Goal: Transaction & Acquisition: Purchase product/service

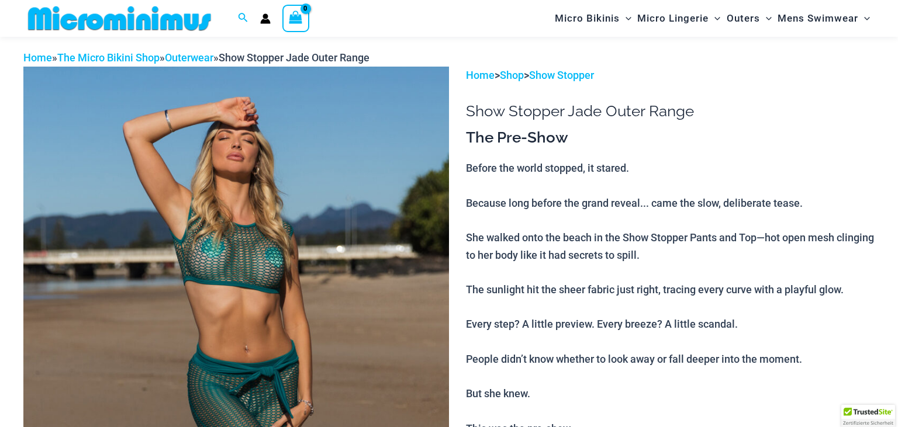
scroll to position [52, 0]
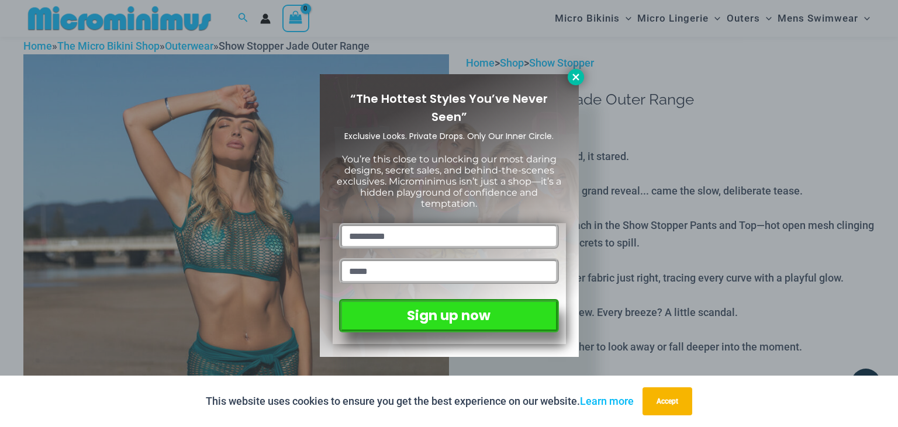
click at [578, 80] on icon at bounding box center [575, 77] width 6 height 6
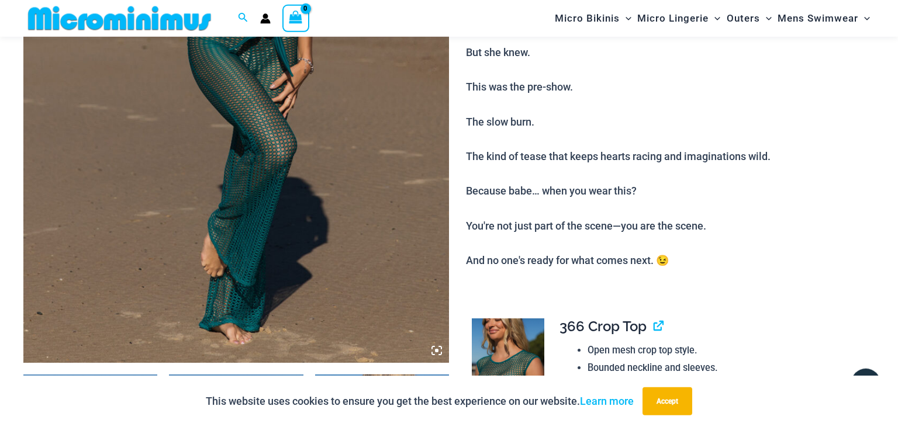
scroll to position [361, 0]
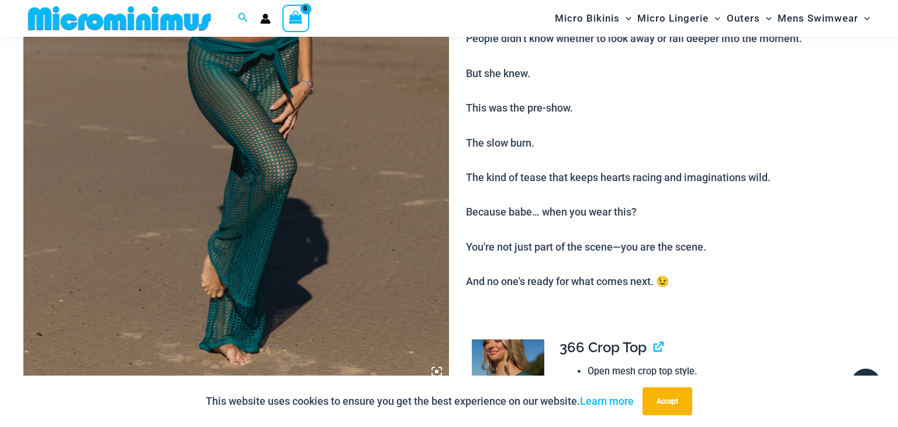
click at [385, 150] on img at bounding box center [236, 65] width 426 height 638
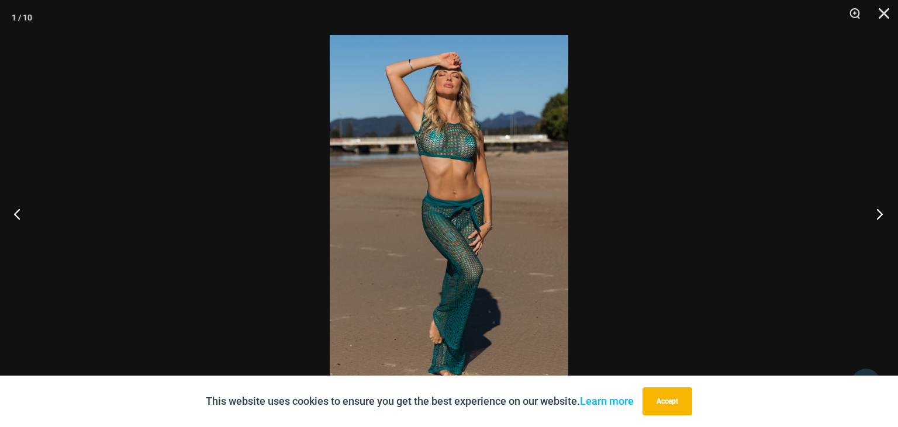
click at [878, 215] on button "Next" at bounding box center [876, 214] width 44 height 58
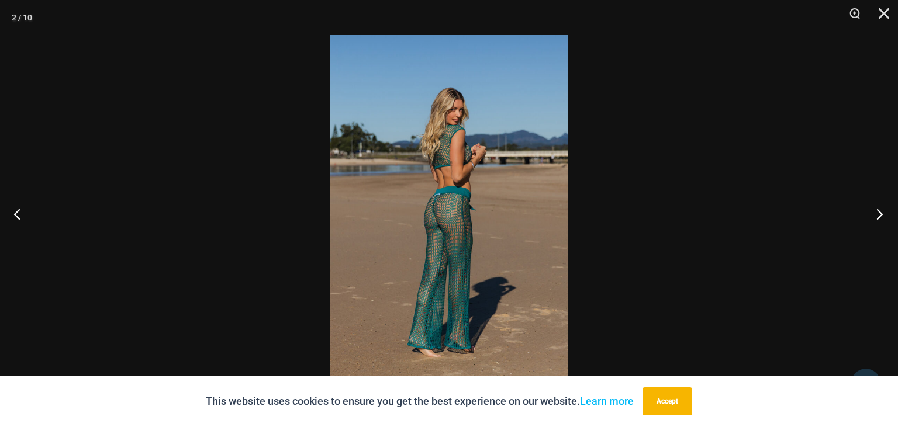
click at [878, 215] on button "Next" at bounding box center [876, 214] width 44 height 58
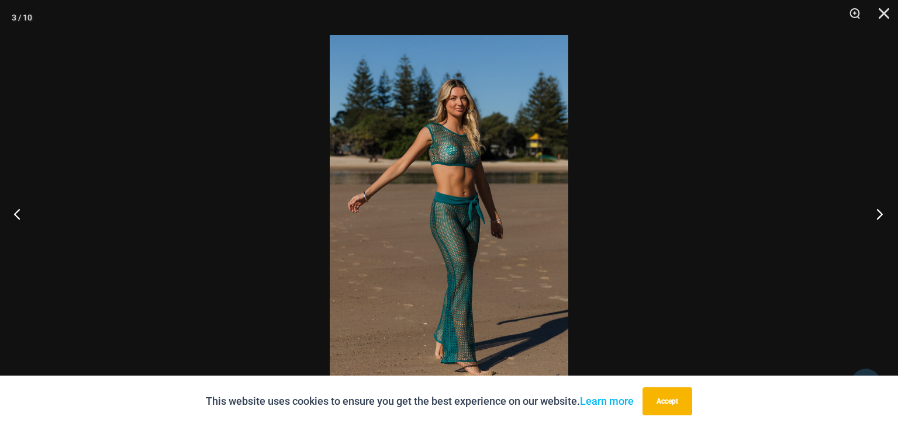
click at [878, 215] on button "Next" at bounding box center [876, 214] width 44 height 58
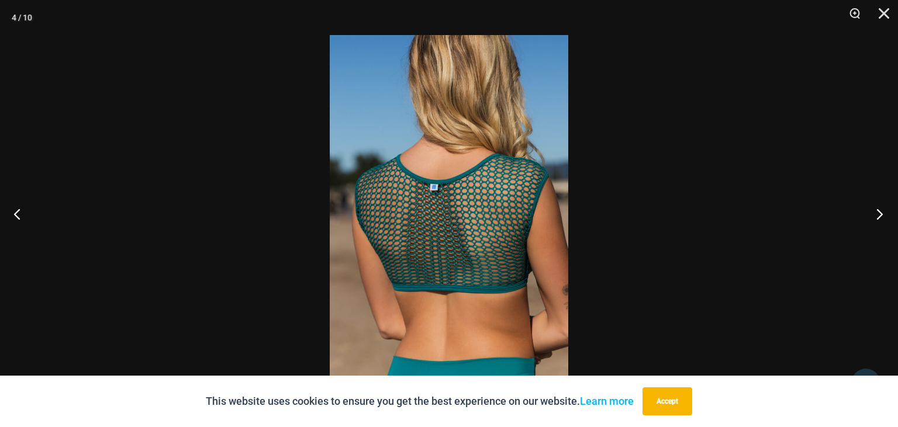
click at [878, 215] on button "Next" at bounding box center [876, 214] width 44 height 58
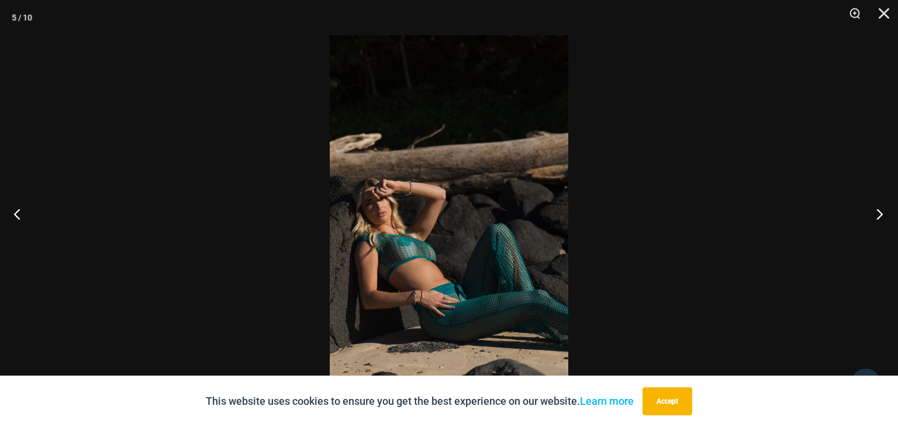
click at [878, 215] on button "Next" at bounding box center [876, 214] width 44 height 58
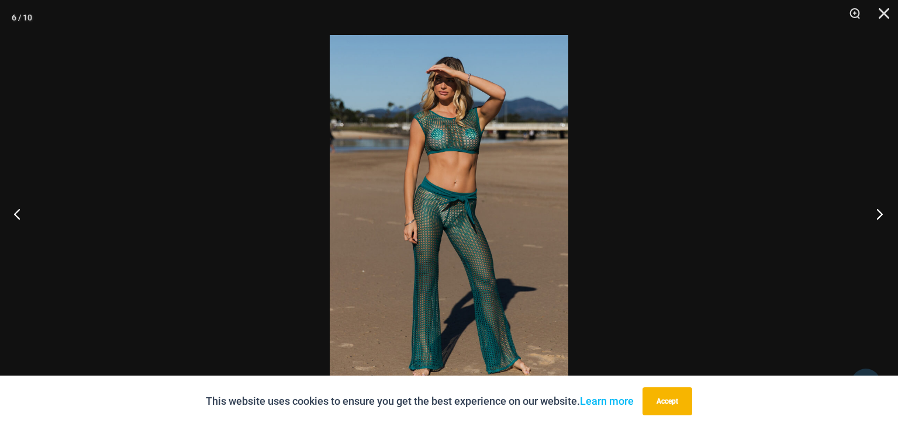
click at [878, 215] on button "Next" at bounding box center [876, 214] width 44 height 58
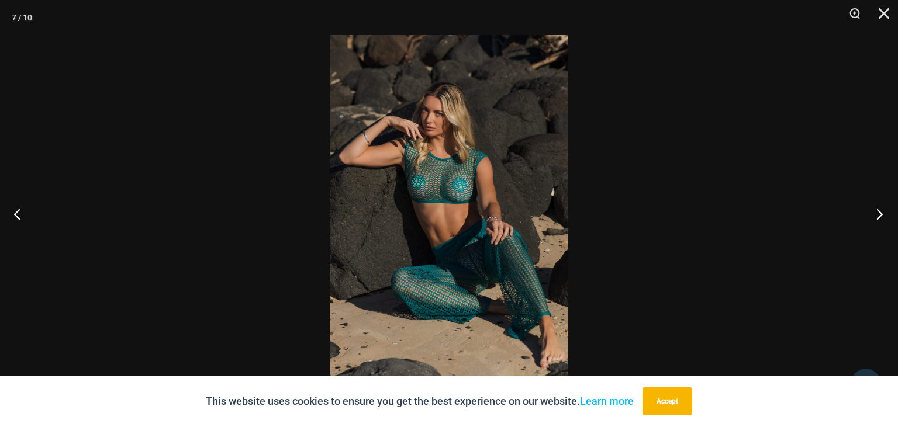
click at [878, 215] on button "Next" at bounding box center [876, 214] width 44 height 58
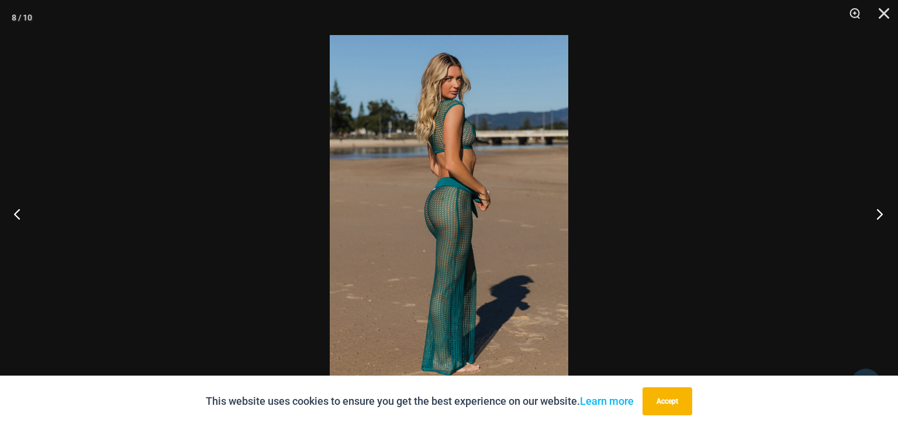
click at [878, 215] on button "Next" at bounding box center [876, 214] width 44 height 58
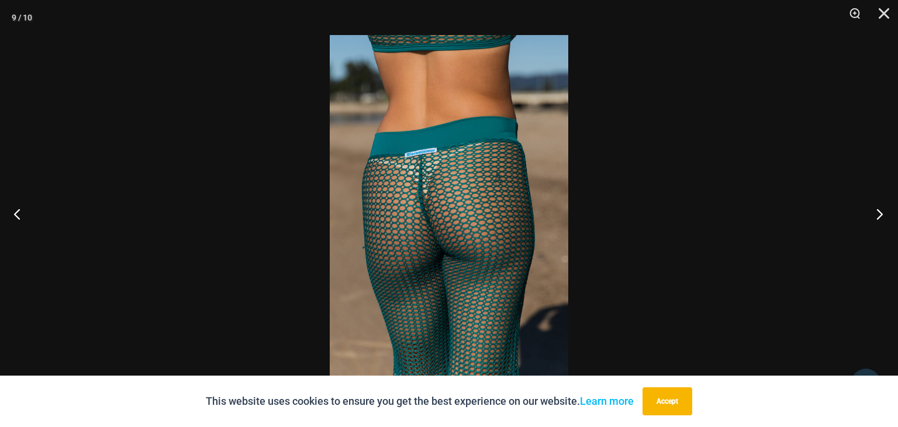
click at [878, 215] on button "Next" at bounding box center [876, 214] width 44 height 58
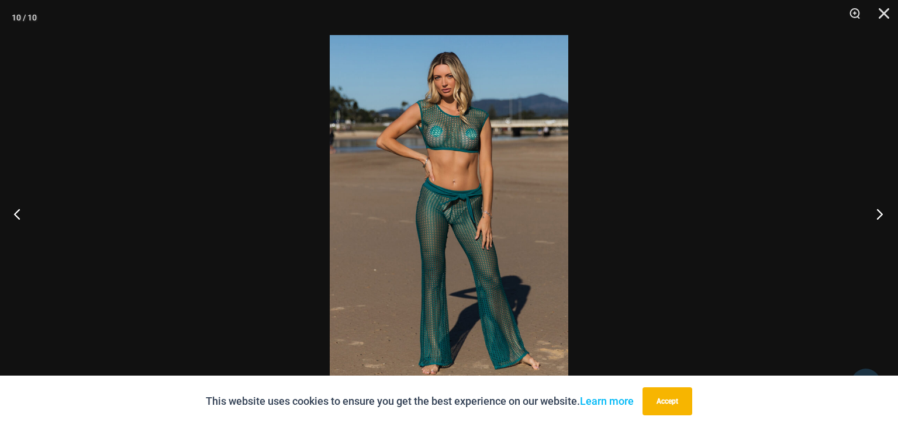
click at [878, 215] on button "Next" at bounding box center [876, 214] width 44 height 58
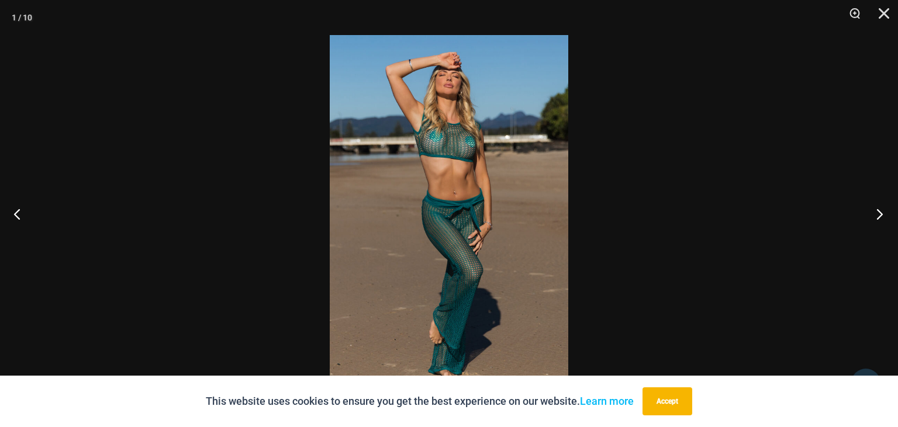
click at [878, 215] on button "Next" at bounding box center [876, 214] width 44 height 58
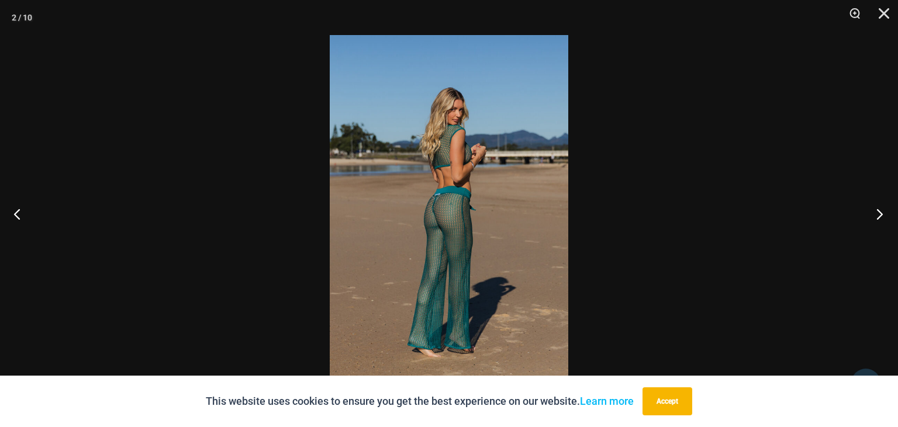
click at [878, 215] on button "Next" at bounding box center [876, 214] width 44 height 58
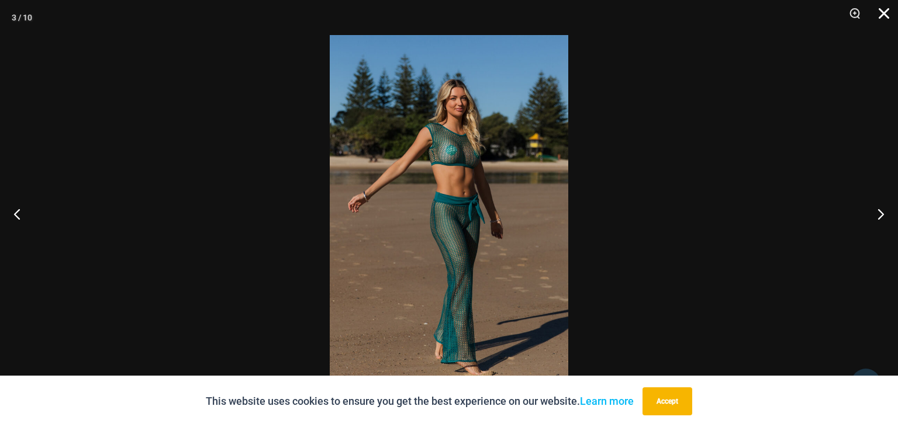
click at [878, 14] on button "Close" at bounding box center [879, 17] width 29 height 35
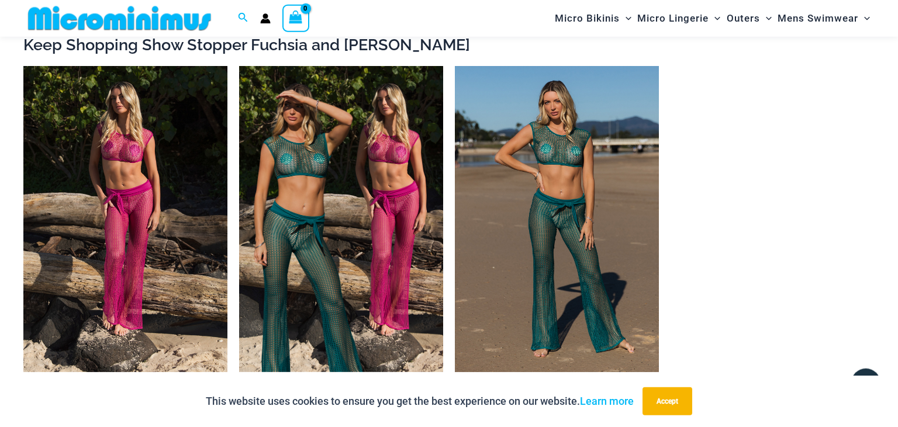
scroll to position [1471, 0]
